Goal: Information Seeking & Learning: Compare options

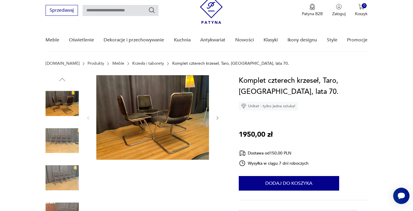
scroll to position [22, 0]
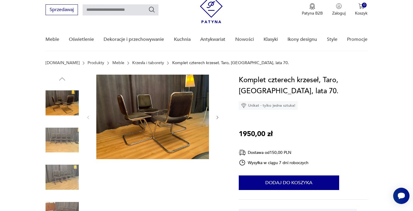
click at [57, 137] on img at bounding box center [62, 140] width 33 height 33
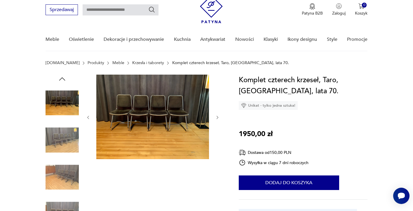
click at [61, 153] on img at bounding box center [62, 140] width 33 height 33
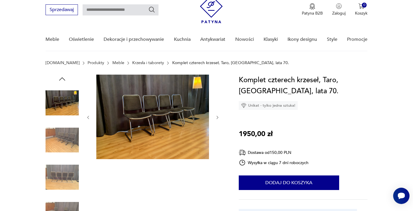
click at [62, 170] on img at bounding box center [62, 177] width 33 height 33
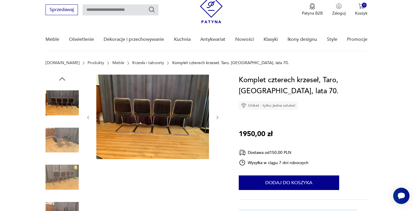
click at [66, 185] on img at bounding box center [62, 177] width 33 height 33
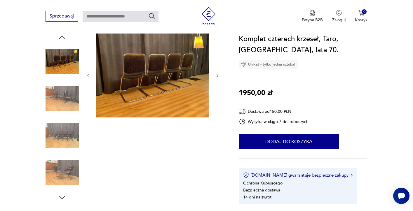
scroll to position [64, 0]
click at [68, 165] on img at bounding box center [62, 172] width 33 height 33
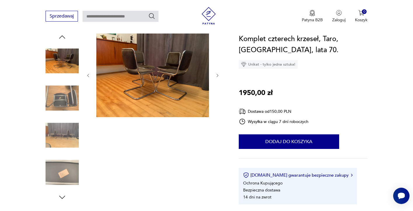
click at [65, 191] on div at bounding box center [62, 117] width 33 height 169
click at [63, 198] on icon "button" at bounding box center [62, 197] width 9 height 9
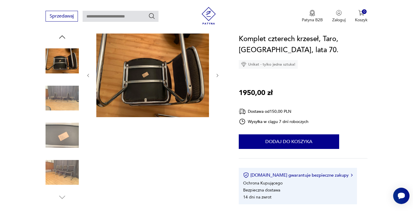
click at [61, 199] on icon "button" at bounding box center [62, 197] width 9 height 9
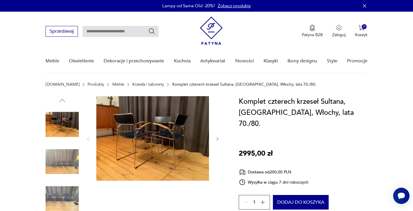
click at [61, 159] on img at bounding box center [62, 161] width 33 height 33
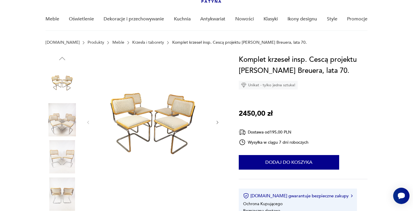
scroll to position [42, 0]
click at [52, 127] on img at bounding box center [62, 119] width 33 height 33
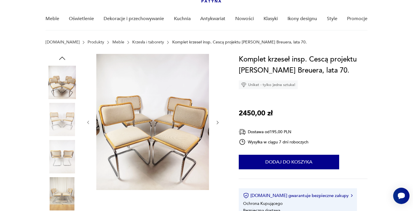
click at [62, 144] on img at bounding box center [62, 156] width 33 height 33
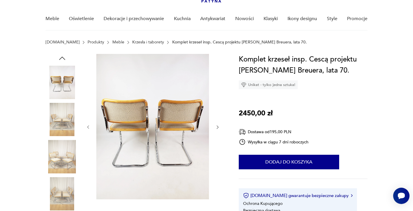
click at [64, 165] on img at bounding box center [62, 156] width 33 height 33
